Goal: Check status: Check status

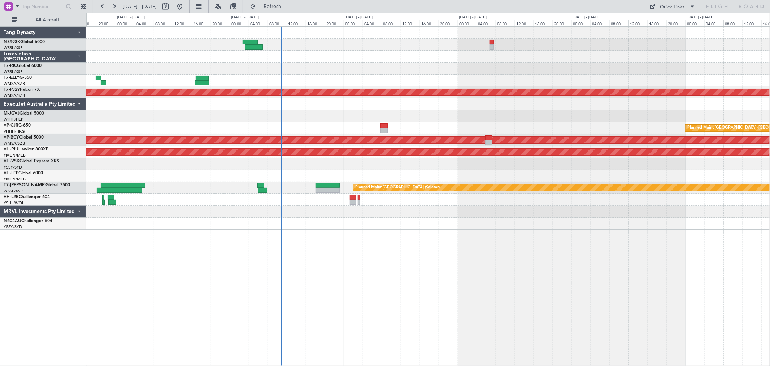
click at [410, 41] on div at bounding box center [428, 45] width 684 height 12
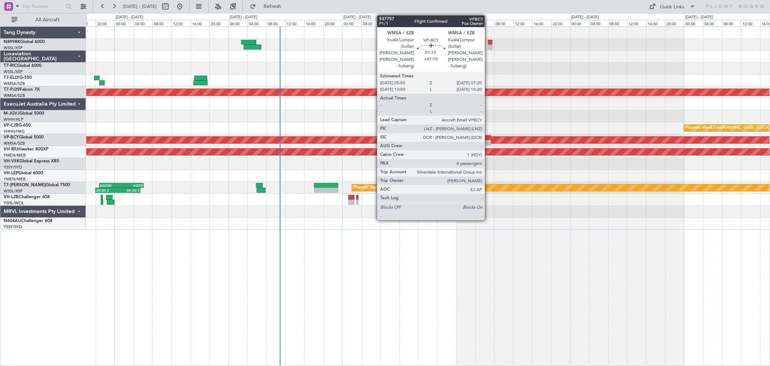
click at [489, 136] on div at bounding box center [487, 137] width 7 height 5
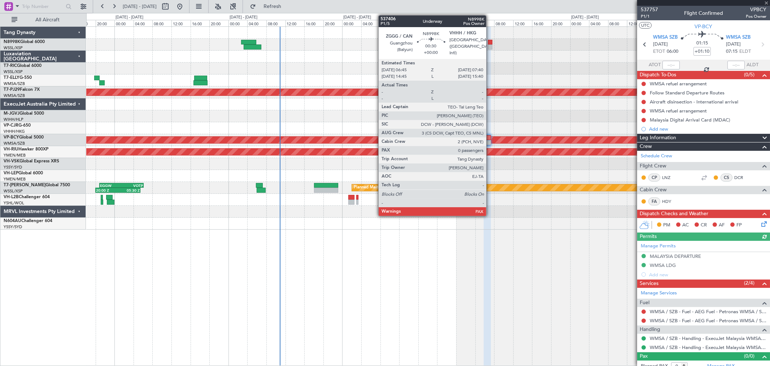
click at [490, 44] on div at bounding box center [490, 42] width 5 height 5
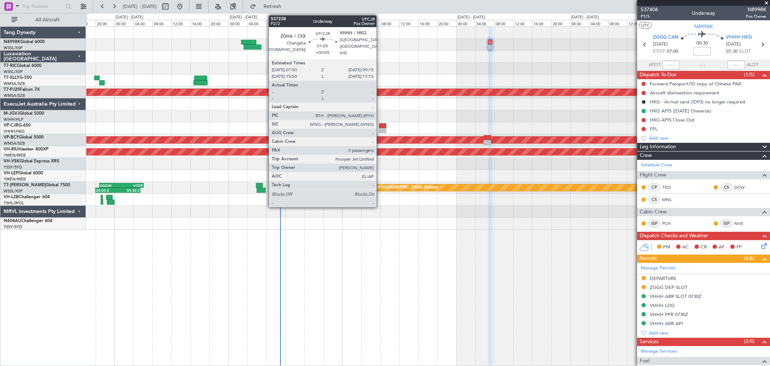
click at [380, 126] on div at bounding box center [382, 125] width 7 height 5
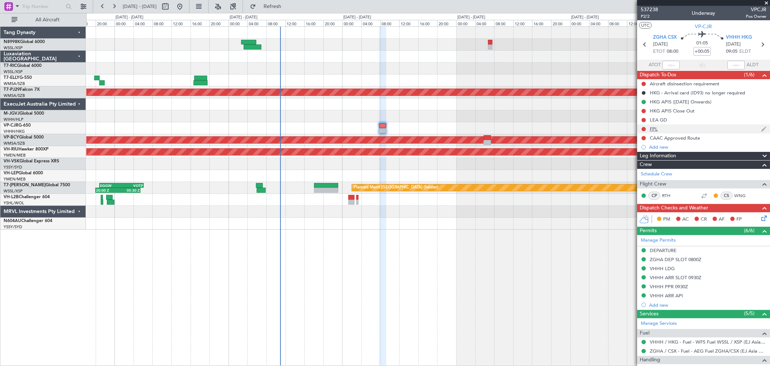
click at [554, 128] on div "FPL" at bounding box center [703, 128] width 133 height 9
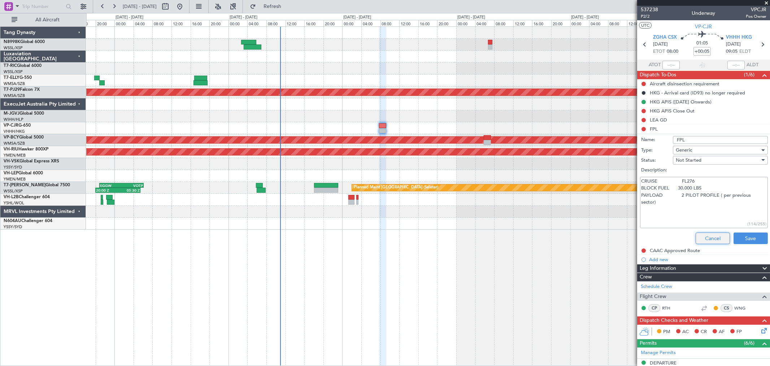
click at [554, 239] on button "Cancel" at bounding box center [713, 238] width 34 height 12
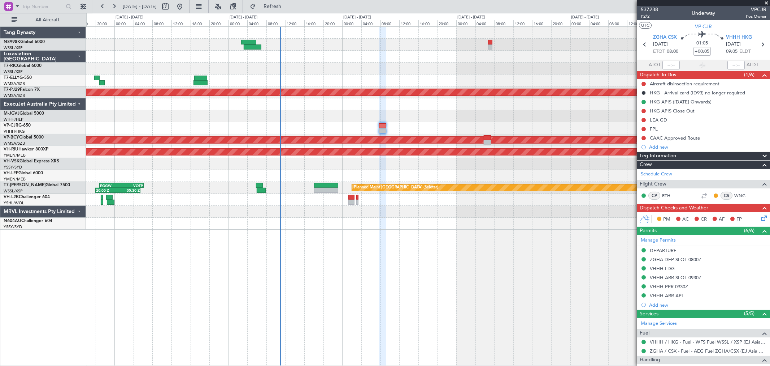
click at [351, 101] on div "GMMX 05:50 Z SBGR 15:25 Z 05:48 Z 15:18 Z Planned Maint [GEOGRAPHIC_DATA] (Sult…" at bounding box center [428, 128] width 684 height 203
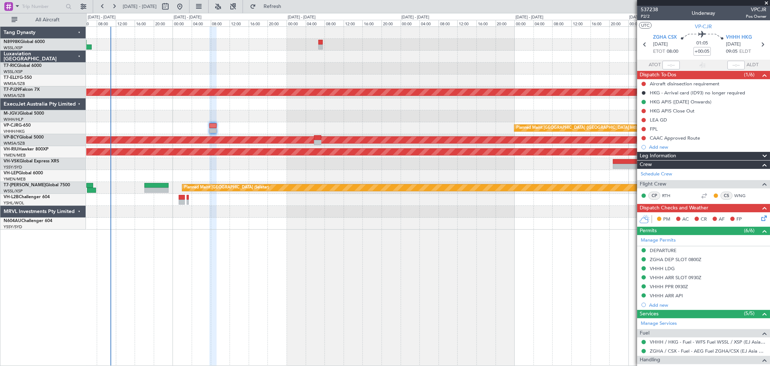
click at [383, 96] on div "- - SLVR 12:50 Z GMMX 22:25 Z Planned Maint [GEOGRAPHIC_DATA] (Sultan [PERSON_N…" at bounding box center [428, 128] width 684 height 203
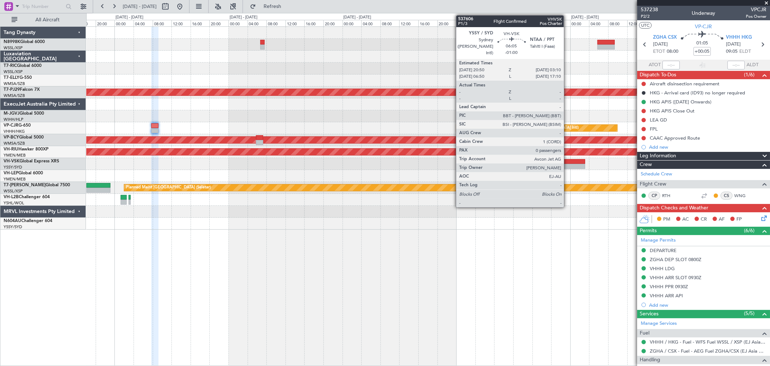
click at [554, 161] on div at bounding box center [570, 161] width 30 height 5
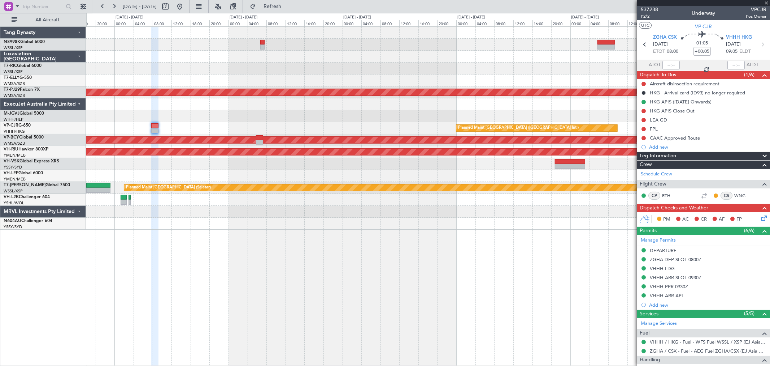
type input "-01:00"
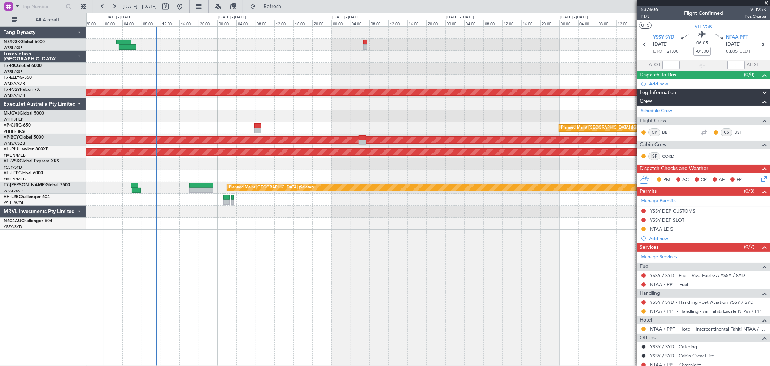
click at [285, 126] on div "Planned Maint [GEOGRAPHIC_DATA] (Sultan [PERSON_NAME] [PERSON_NAME] - Subang) P…" at bounding box center [428, 128] width 684 height 203
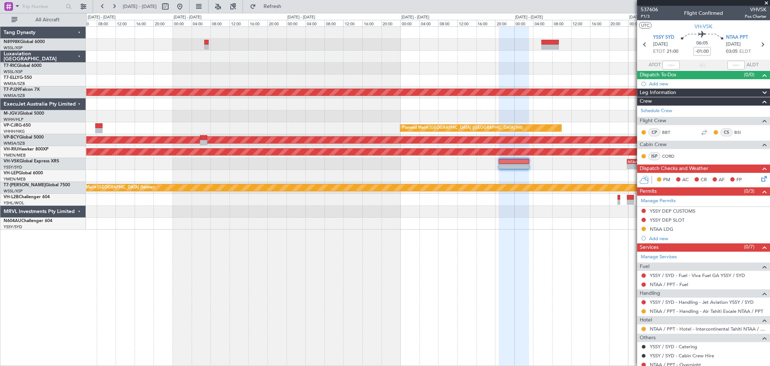
click at [354, 168] on div "- - NTAA 23:50 Z YMEN 08:45 Z" at bounding box center [428, 164] width 684 height 12
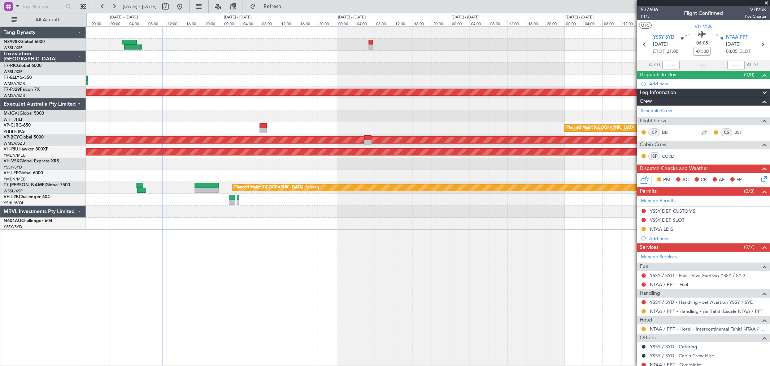
click at [319, 180] on div "Planned Maint [GEOGRAPHIC_DATA] (Sultan [PERSON_NAME] [PERSON_NAME] - Subang) P…" at bounding box center [428, 128] width 684 height 203
